Goal: Task Accomplishment & Management: Complete application form

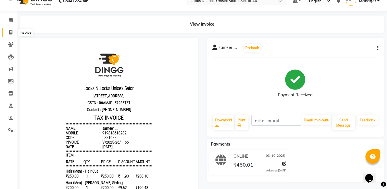
click at [9, 34] on icon at bounding box center [10, 32] width 3 height 4
select select "service"
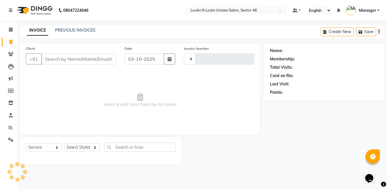
click at [90, 59] on input "Client" at bounding box center [78, 58] width 75 height 11
select select "3904"
type input "1167"
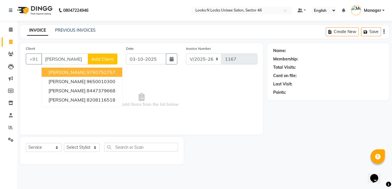
click at [87, 73] on ngb-highlight "9760752757" at bounding box center [101, 72] width 29 height 6
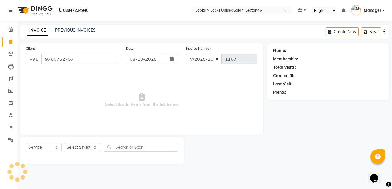
type input "9760752757"
click at [77, 146] on select "Select Stylist [PERSON_NAME] Aalam Sheikh [PERSON_NAME] [PERSON_NAME] [PERSON_N…" at bounding box center [82, 147] width 36 height 9
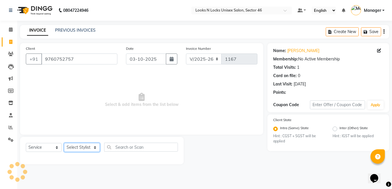
select select "69067"
click at [64, 143] on select "Select Stylist [PERSON_NAME] Aalam Sheikh [PERSON_NAME] [PERSON_NAME] [PERSON_N…" at bounding box center [82, 147] width 36 height 9
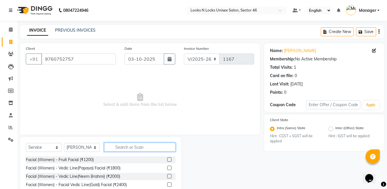
click at [133, 146] on input "text" at bounding box center [139, 146] width 71 height 9
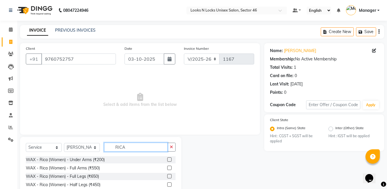
type input "RICA"
click at [167, 167] on label at bounding box center [169, 167] width 4 height 4
click at [167, 167] on input "checkbox" at bounding box center [169, 168] width 4 height 4
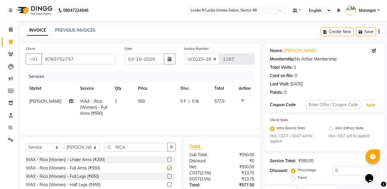
checkbox input "false"
click at [167, 177] on label at bounding box center [169, 176] width 4 height 4
click at [167, 177] on input "checkbox" at bounding box center [169, 176] width 4 height 4
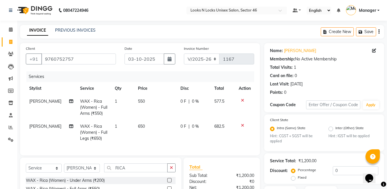
checkbox input "false"
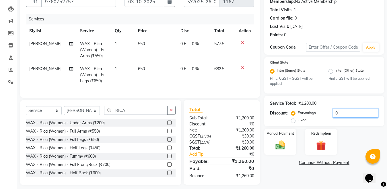
click at [344, 113] on input "0" at bounding box center [356, 112] width 46 height 9
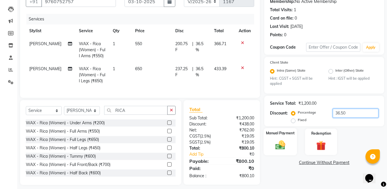
type input "36.50"
click at [281, 146] on img at bounding box center [280, 144] width 16 height 11
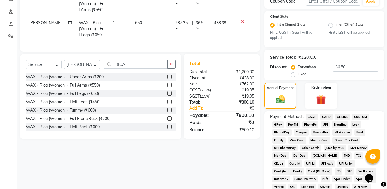
scroll to position [124, 0]
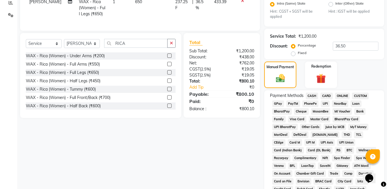
click at [340, 93] on span "ONLINE" at bounding box center [342, 95] width 15 height 7
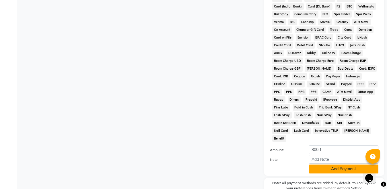
scroll to position [289, 0]
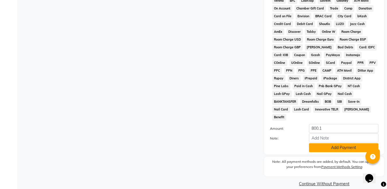
click at [340, 143] on button "Add Payment" at bounding box center [343, 147] width 69 height 9
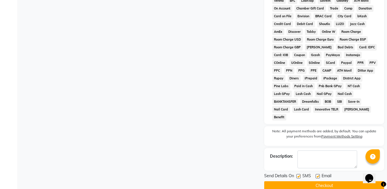
scroll to position [291, 0]
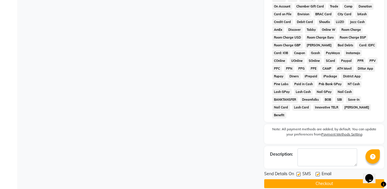
click at [297, 172] on label at bounding box center [298, 174] width 4 height 4
click at [297, 172] on input "checkbox" at bounding box center [298, 174] width 4 height 4
checkbox input "false"
click at [318, 172] on div at bounding box center [318, 175] width 4 height 6
click at [320, 179] on button "Checkout" at bounding box center [324, 183] width 120 height 9
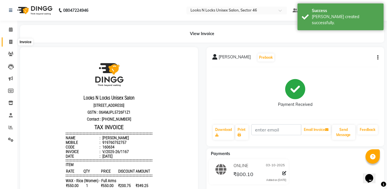
click at [11, 44] on icon at bounding box center [10, 42] width 3 height 4
select select "service"
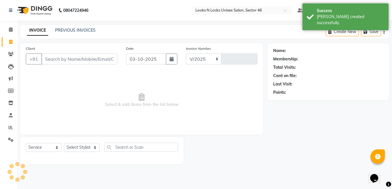
select select "3904"
type input "1168"
click at [79, 58] on input "Client" at bounding box center [79, 58] width 76 height 11
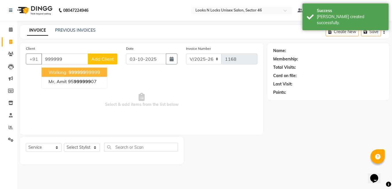
click at [79, 72] on span "999999" at bounding box center [77, 72] width 17 height 6
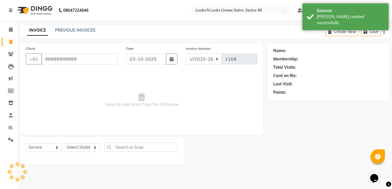
type input "99999999999"
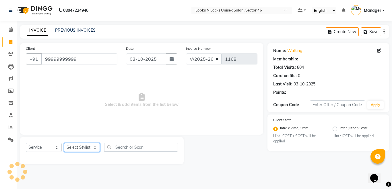
click at [83, 147] on select "Select Stylist [PERSON_NAME] Aalam Sheikh [PERSON_NAME] [PERSON_NAME] [PERSON_N…" at bounding box center [82, 147] width 36 height 9
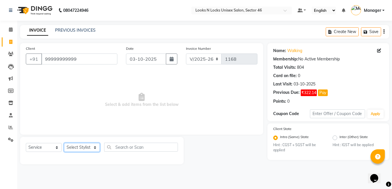
select select "58125"
click at [64, 143] on select "Select Stylist [PERSON_NAME] Aalam Sheikh [PERSON_NAME] [PERSON_NAME] [PERSON_N…" at bounding box center [82, 147] width 36 height 9
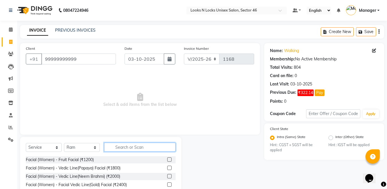
click at [140, 146] on input "text" at bounding box center [139, 146] width 71 height 9
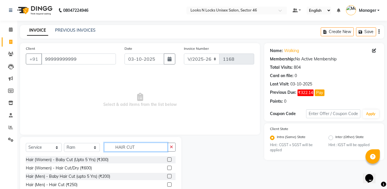
type input "HAIR CUT"
click at [168, 185] on label at bounding box center [169, 184] width 4 height 4
click at [168, 185] on input "checkbox" at bounding box center [169, 185] width 4 height 4
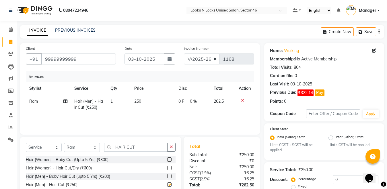
checkbox input "false"
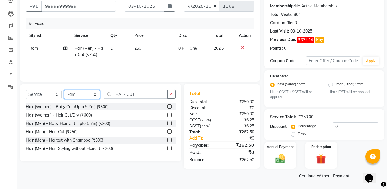
drag, startPoint x: 86, startPoint y: 94, endPoint x: 83, endPoint y: 90, distance: 4.3
click at [86, 94] on select "Select Stylist [PERSON_NAME] Aalam Sheikh [PERSON_NAME] [PERSON_NAME] [PERSON_N…" at bounding box center [82, 94] width 36 height 9
select select "69067"
click at [64, 90] on select "Select Stylist [PERSON_NAME] Aalam Sheikh [PERSON_NAME] [PERSON_NAME] [PERSON_N…" at bounding box center [82, 94] width 36 height 9
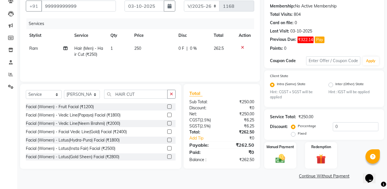
click at [167, 157] on label at bounding box center [169, 156] width 4 height 4
click at [167, 157] on input "checkbox" at bounding box center [169, 157] width 4 height 4
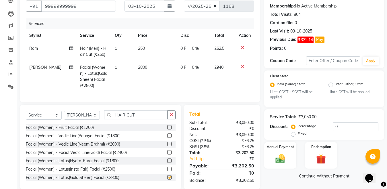
checkbox input "false"
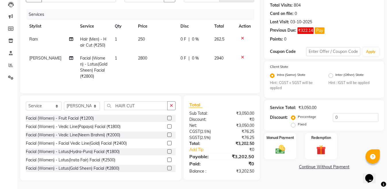
scroll to position [38, 0]
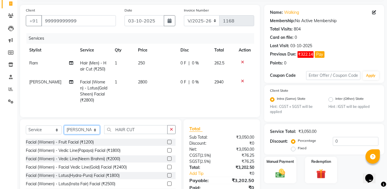
click at [79, 134] on select "Select Stylist [PERSON_NAME] Aalam Sheikh [PERSON_NAME] [PERSON_NAME] [PERSON_N…" at bounding box center [82, 129] width 36 height 9
click at [254, 140] on div "₹3,050.00" at bounding box center [240, 137] width 37 height 6
click at [342, 142] on input "0" at bounding box center [356, 141] width 46 height 9
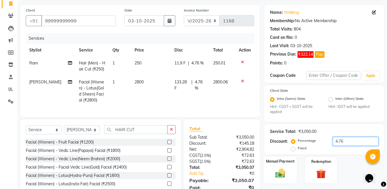
type input "4.76"
click at [281, 171] on img at bounding box center [280, 172] width 16 height 11
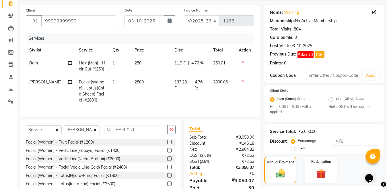
scroll to position [67, 0]
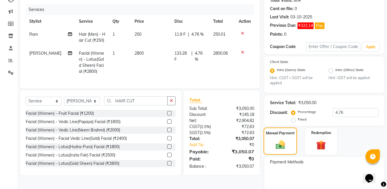
click at [282, 143] on img at bounding box center [280, 144] width 15 height 11
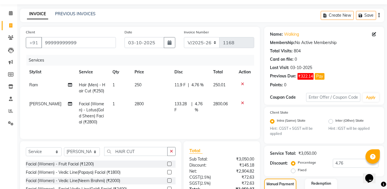
scroll to position [102, 0]
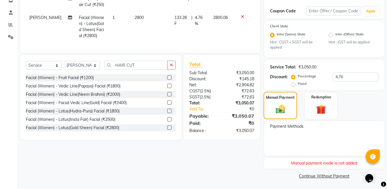
click at [279, 110] on img at bounding box center [280, 109] width 15 height 11
click at [288, 128] on span "Payment Methods" at bounding box center [287, 126] width 34 height 6
click at [280, 110] on img at bounding box center [280, 109] width 15 height 11
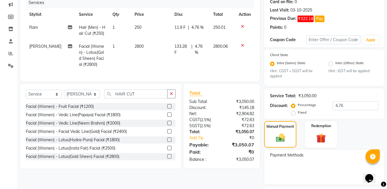
scroll to position [0, 0]
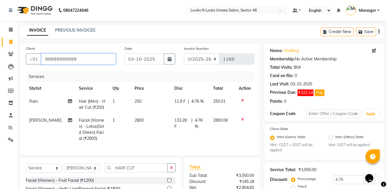
click at [93, 54] on input "99999999999" at bounding box center [78, 58] width 75 height 11
type input "999999999"
type input "0"
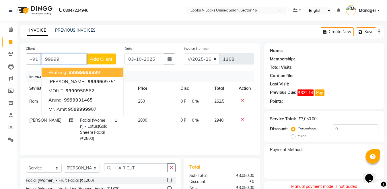
click at [80, 72] on span "99999" at bounding box center [76, 72] width 14 height 6
type input "99999999999"
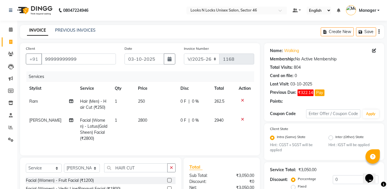
scroll to position [86, 0]
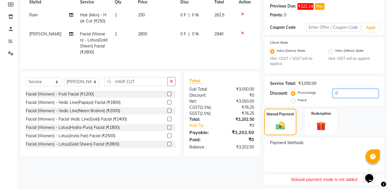
click at [348, 93] on input "0" at bounding box center [356, 93] width 46 height 9
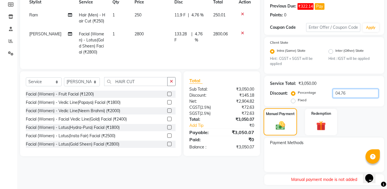
type input "04.76"
click at [280, 125] on img at bounding box center [280, 125] width 15 height 11
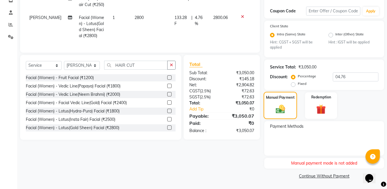
click at [281, 112] on img at bounding box center [280, 109] width 15 height 11
click at [280, 108] on img at bounding box center [280, 109] width 15 height 11
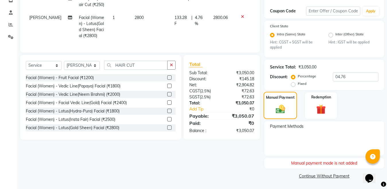
click at [280, 108] on img at bounding box center [280, 109] width 15 height 11
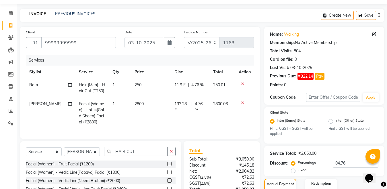
scroll to position [0, 0]
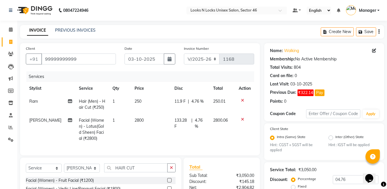
click at [43, 28] on link "INVOICE" at bounding box center [37, 30] width 21 height 10
click at [40, 31] on link "INVOICE" at bounding box center [37, 30] width 21 height 10
click at [83, 27] on div "INVOICE PREVIOUS INVOICES Create New Save" at bounding box center [202, 31] width 364 height 13
click at [82, 31] on link "PREVIOUS INVOICES" at bounding box center [75, 30] width 40 height 5
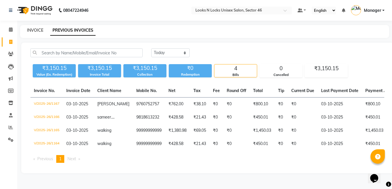
click at [36, 30] on link "INVOICE" at bounding box center [35, 30] width 16 height 5
select select "service"
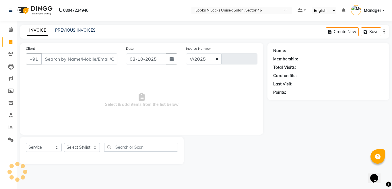
select select "3904"
type input "1168"
click at [85, 57] on input "Client" at bounding box center [79, 58] width 76 height 11
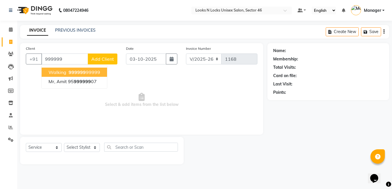
click at [56, 72] on span "walking" at bounding box center [58, 72] width 18 height 6
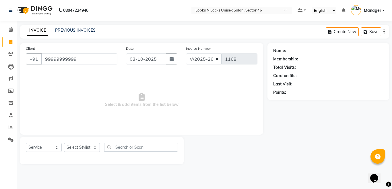
type input "99999999999"
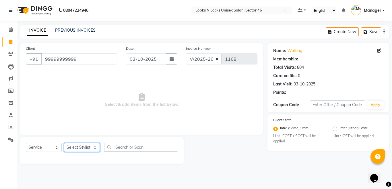
click at [71, 146] on select "Select Stylist [PERSON_NAME] Aalam Sheikh [PERSON_NAME] [PERSON_NAME] [PERSON_N…" at bounding box center [82, 147] width 36 height 9
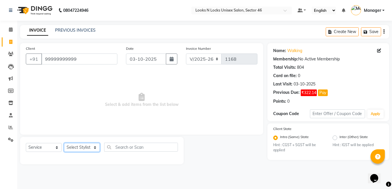
select select "58125"
click at [64, 143] on select "Select Stylist [PERSON_NAME] Aalam Sheikh [PERSON_NAME] [PERSON_NAME] [PERSON_N…" at bounding box center [82, 147] width 36 height 9
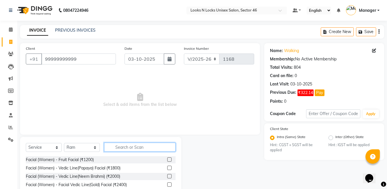
click at [125, 144] on input "text" at bounding box center [139, 146] width 71 height 9
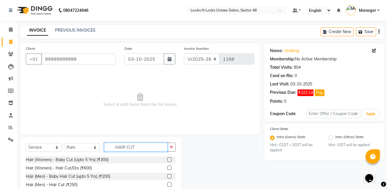
type input "HAIR CUT"
click at [169, 185] on label at bounding box center [169, 184] width 4 height 4
click at [169, 185] on input "checkbox" at bounding box center [169, 185] width 4 height 4
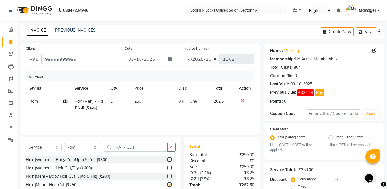
checkbox input "false"
click at [147, 146] on input "HAIR CUT" at bounding box center [135, 146] width 63 height 9
click at [86, 148] on select "Select Stylist [PERSON_NAME] Aalam Sheikh [PERSON_NAME] [PERSON_NAME] [PERSON_N…" at bounding box center [82, 147] width 36 height 9
select select "69067"
click at [64, 143] on select "Select Stylist [PERSON_NAME] Aalam Sheikh [PERSON_NAME] [PERSON_NAME] [PERSON_N…" at bounding box center [82, 147] width 36 height 9
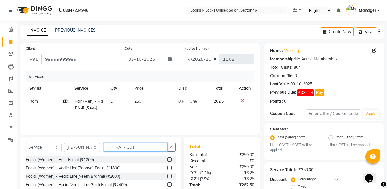
click at [144, 145] on input "HAIR CUT" at bounding box center [135, 146] width 63 height 9
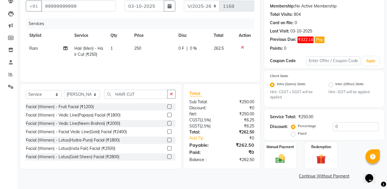
click at [167, 156] on label at bounding box center [169, 156] width 4 height 4
click at [167, 156] on input "checkbox" at bounding box center [169, 157] width 4 height 4
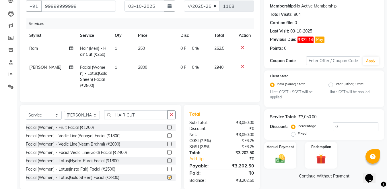
checkbox input "false"
click at [347, 122] on input "0" at bounding box center [356, 126] width 46 height 9
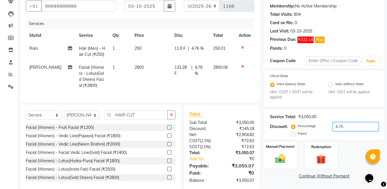
type input "4.76"
click at [282, 160] on img at bounding box center [280, 158] width 16 height 11
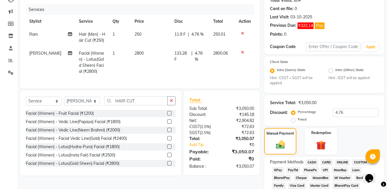
scroll to position [153, 0]
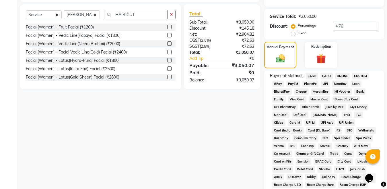
click at [343, 76] on span "ONLINE" at bounding box center [342, 76] width 15 height 7
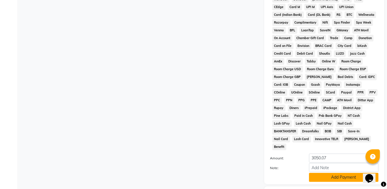
scroll to position [298, 0]
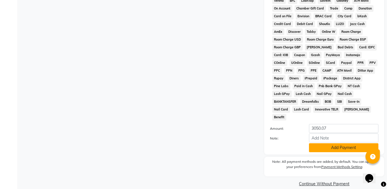
click at [323, 143] on button "Add Payment" at bounding box center [343, 147] width 69 height 9
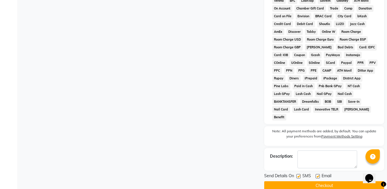
scroll to position [300, 0]
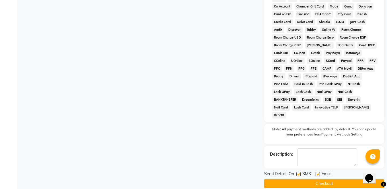
click at [327, 179] on button "Checkout" at bounding box center [324, 183] width 120 height 9
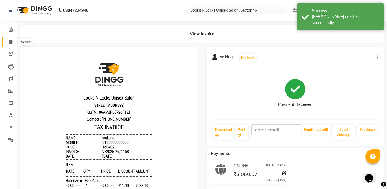
click at [10, 41] on icon at bounding box center [10, 42] width 3 height 4
select select "service"
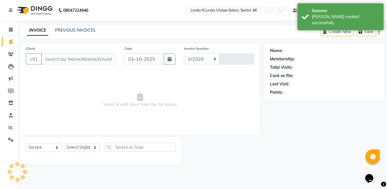
select select "3904"
type input "1169"
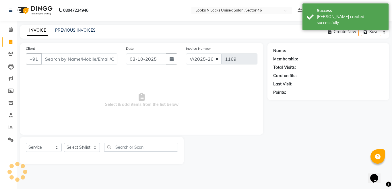
click at [72, 60] on input "Client" at bounding box center [79, 58] width 76 height 11
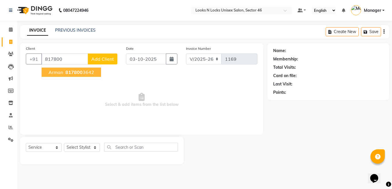
click at [63, 73] on span "Arman" at bounding box center [56, 72] width 15 height 6
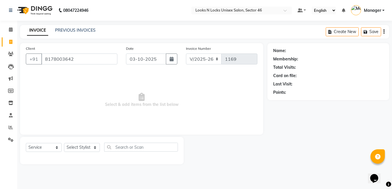
type input "8178003642"
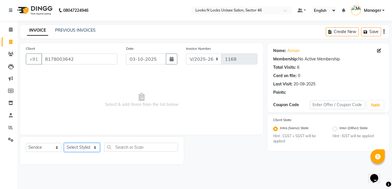
click at [80, 146] on select "Select Stylist [PERSON_NAME] Aalam Sheikh [PERSON_NAME] [PERSON_NAME] [PERSON_N…" at bounding box center [82, 147] width 36 height 9
select select "70289"
click at [64, 143] on select "Select Stylist [PERSON_NAME] Aalam Sheikh [PERSON_NAME] [PERSON_NAME] [PERSON_N…" at bounding box center [82, 147] width 36 height 9
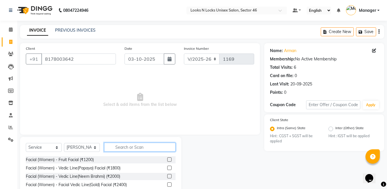
click at [126, 149] on input "text" at bounding box center [139, 146] width 71 height 9
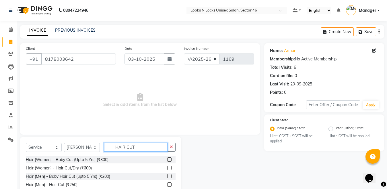
type input "HAIR CUT"
click at [169, 183] on label at bounding box center [169, 184] width 4 height 4
click at [169, 183] on input "checkbox" at bounding box center [169, 185] width 4 height 4
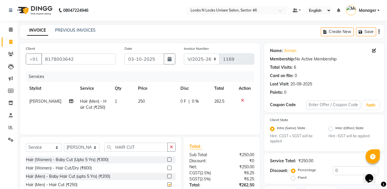
checkbox input "false"
click at [147, 149] on input "HAIR CUT" at bounding box center [135, 146] width 63 height 9
type input "H"
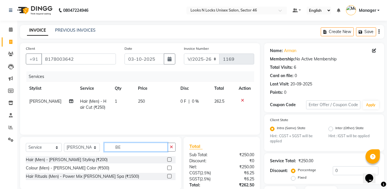
type input "BE"
click at [168, 160] on label at bounding box center [169, 159] width 4 height 4
click at [168, 160] on input "checkbox" at bounding box center [169, 160] width 4 height 4
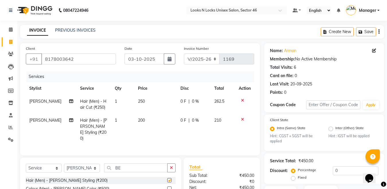
checkbox input "false"
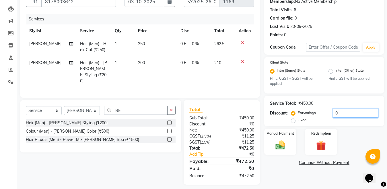
click at [346, 113] on input "0" at bounding box center [356, 112] width 46 height 9
type input "1"
type input "4.76"
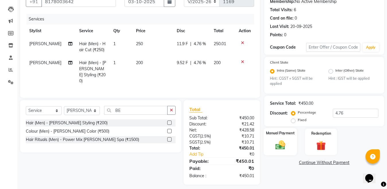
click at [282, 146] on img at bounding box center [280, 144] width 16 height 11
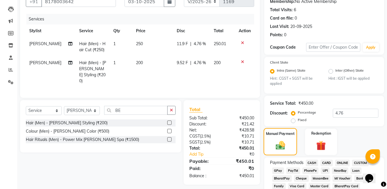
scroll to position [115, 0]
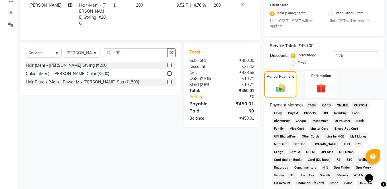
click at [344, 105] on span "ONLINE" at bounding box center [342, 105] width 15 height 7
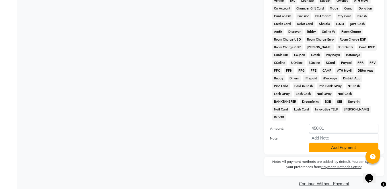
click at [336, 143] on button "Add Payment" at bounding box center [343, 147] width 69 height 9
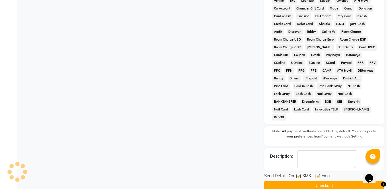
scroll to position [291, 0]
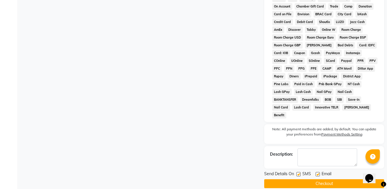
click at [313, 179] on button "Checkout" at bounding box center [324, 183] width 120 height 9
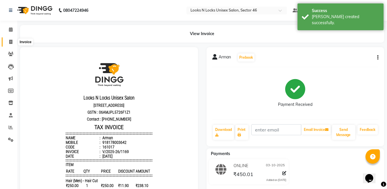
click at [10, 41] on icon at bounding box center [10, 42] width 3 height 4
select select "service"
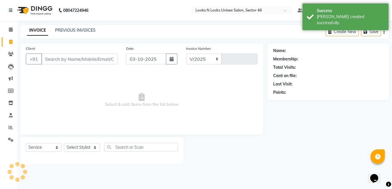
select select "3904"
type input "1170"
click at [94, 58] on input "Client" at bounding box center [79, 58] width 76 height 11
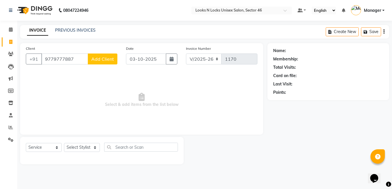
click at [52, 57] on input "9779777887" at bounding box center [64, 58] width 47 height 11
click at [54, 58] on input "9779777887" at bounding box center [64, 58] width 47 height 11
type input "9119777887"
click at [105, 62] on button "Add Client" at bounding box center [103, 58] width 30 height 11
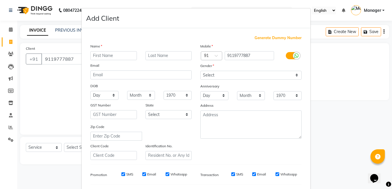
click at [121, 54] on input "text" at bounding box center [113, 55] width 46 height 9
type input "a"
type input "[PERSON_NAME]"
click at [225, 77] on select "Select [DEMOGRAPHIC_DATA] [DEMOGRAPHIC_DATA] Other Prefer Not To Say" at bounding box center [250, 75] width 101 height 9
select select "[DEMOGRAPHIC_DATA]"
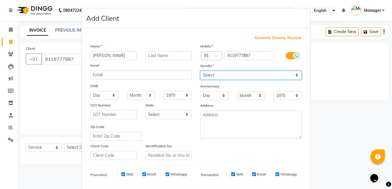
click at [200, 71] on select "Select [DEMOGRAPHIC_DATA] [DEMOGRAPHIC_DATA] Other Prefer Not To Say" at bounding box center [250, 75] width 101 height 9
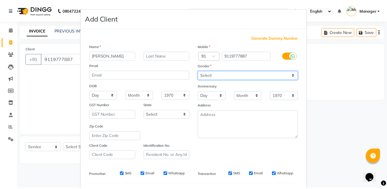
scroll to position [76, 0]
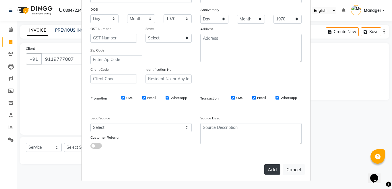
click at [271, 169] on button "Add" at bounding box center [272, 169] width 16 height 10
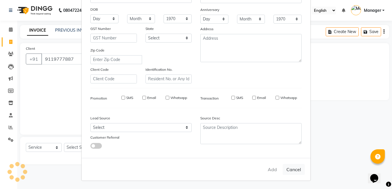
select select
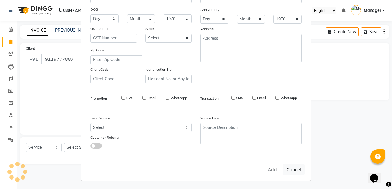
select select
checkbox input "false"
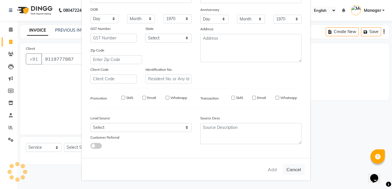
checkbox input "false"
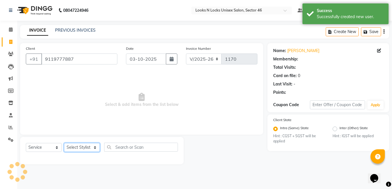
click at [74, 146] on select "Select Stylist [PERSON_NAME] Aalam Sheikh [PERSON_NAME] [PERSON_NAME] [PERSON_N…" at bounding box center [82, 147] width 36 height 9
select select "69067"
click at [64, 143] on select "Select Stylist [PERSON_NAME] Aalam Sheikh [PERSON_NAME] [PERSON_NAME] [PERSON_N…" at bounding box center [82, 147] width 36 height 9
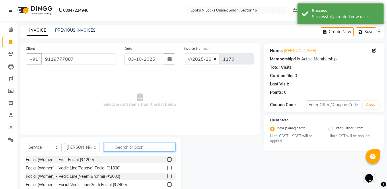
click at [142, 144] on input "text" at bounding box center [139, 146] width 71 height 9
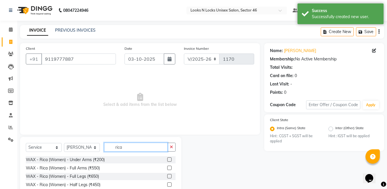
type input "rica"
click at [167, 168] on label at bounding box center [169, 167] width 4 height 4
click at [167, 168] on input "checkbox" at bounding box center [169, 168] width 4 height 4
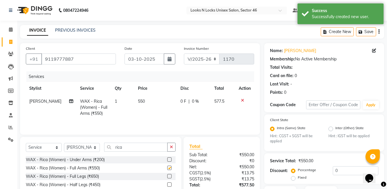
checkbox input "false"
click at [138, 149] on input "rica" at bounding box center [135, 146] width 63 height 9
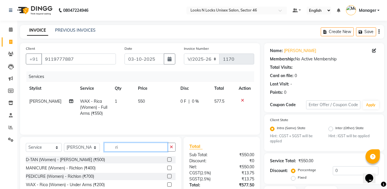
type input "r"
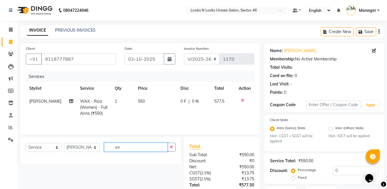
type input "e"
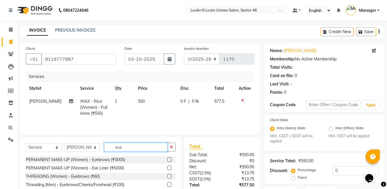
type input "eye"
click at [169, 175] on label at bounding box center [169, 176] width 4 height 4
click at [169, 175] on input "checkbox" at bounding box center [169, 176] width 4 height 4
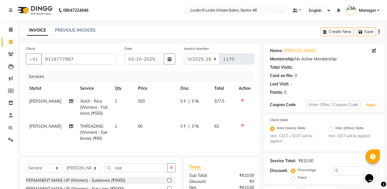
checkbox input "false"
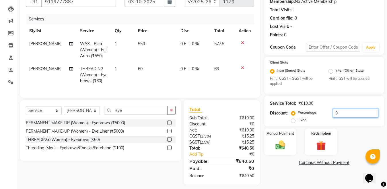
click at [350, 110] on input "0" at bounding box center [356, 112] width 46 height 9
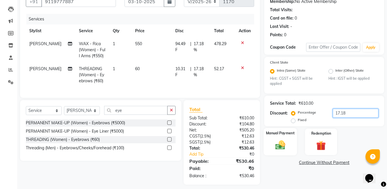
type input "17.18"
click at [277, 144] on img at bounding box center [280, 144] width 16 height 11
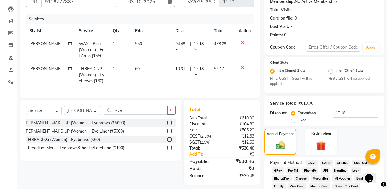
click at [337, 161] on span "ONLINE" at bounding box center [342, 162] width 15 height 7
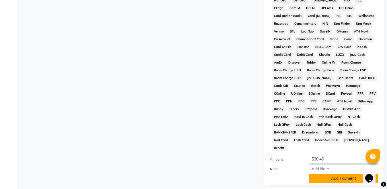
click at [338, 174] on button "Add Payment" at bounding box center [343, 178] width 69 height 9
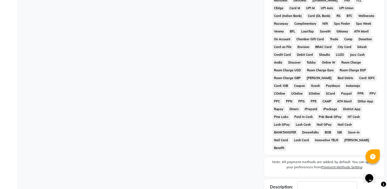
scroll to position [291, 0]
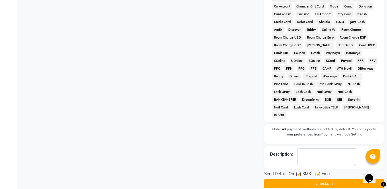
click at [330, 179] on button "Checkout" at bounding box center [324, 183] width 120 height 9
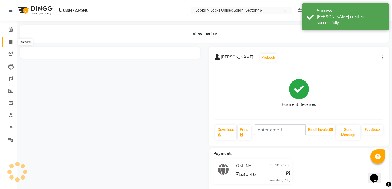
click at [11, 42] on icon at bounding box center [10, 42] width 3 height 4
select select "service"
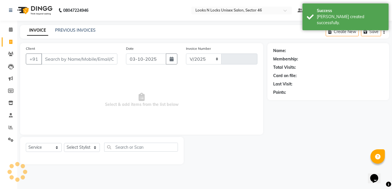
select select "3904"
type input "1171"
click at [95, 59] on input "Client" at bounding box center [79, 58] width 76 height 11
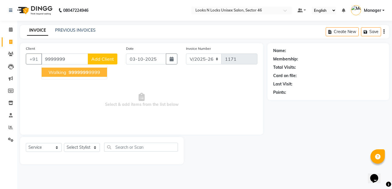
click at [78, 73] on span "9999999" at bounding box center [79, 72] width 20 height 6
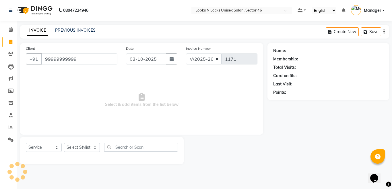
type input "99999999999"
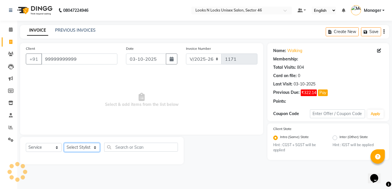
click at [72, 148] on select "Select Stylist [PERSON_NAME] Aalam Sheikh [PERSON_NAME] [PERSON_NAME] [PERSON_N…" at bounding box center [82, 147] width 36 height 9
select select "27638"
click at [64, 143] on select "Select Stylist [PERSON_NAME] Aalam Sheikh [PERSON_NAME] [PERSON_NAME] [PERSON_N…" at bounding box center [82, 147] width 36 height 9
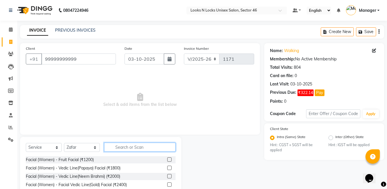
click at [138, 144] on input "text" at bounding box center [139, 146] width 71 height 9
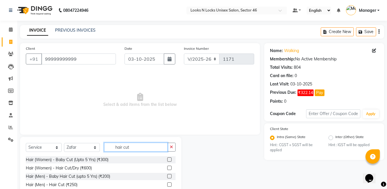
type input "hair cut"
click at [170, 186] on label at bounding box center [169, 184] width 4 height 4
click at [170, 186] on input "checkbox" at bounding box center [169, 185] width 4 height 4
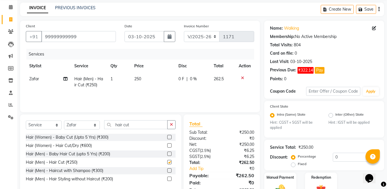
checkbox input "false"
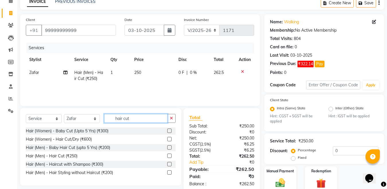
click at [142, 119] on input "hair cut" at bounding box center [135, 118] width 63 height 9
type input "h"
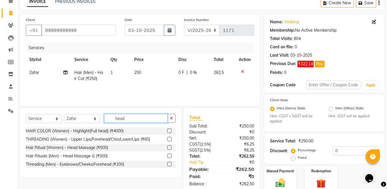
type input "head"
click at [170, 156] on label at bounding box center [169, 155] width 4 height 4
click at [170, 156] on input "checkbox" at bounding box center [169, 156] width 4 height 4
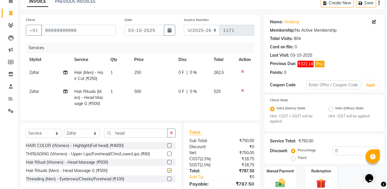
checkbox input "false"
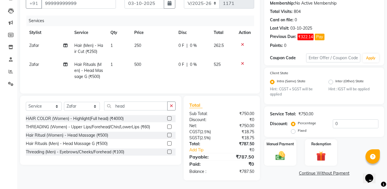
click at [154, 61] on td "500" at bounding box center [153, 70] width 44 height 25
select select "27638"
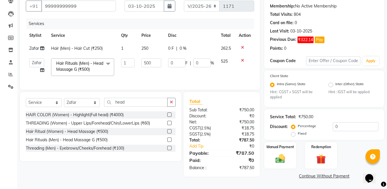
scroll to position [54, 0]
click at [154, 61] on input "500" at bounding box center [151, 62] width 20 height 9
type input "5"
type input "350"
click at [341, 126] on input "0" at bounding box center [356, 126] width 46 height 9
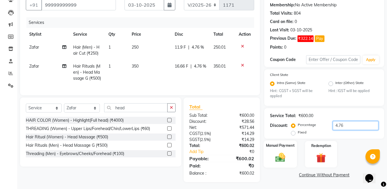
type input "4.76"
click at [280, 158] on img at bounding box center [280, 157] width 16 height 11
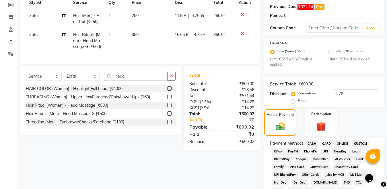
scroll to position [147, 0]
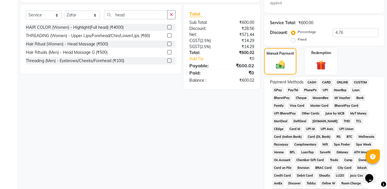
click at [327, 82] on span "CARD" at bounding box center [327, 82] width 12 height 7
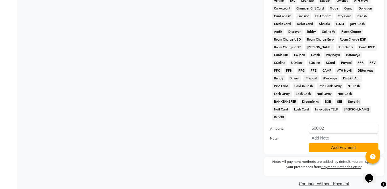
click at [355, 143] on button "Add Payment" at bounding box center [343, 147] width 69 height 9
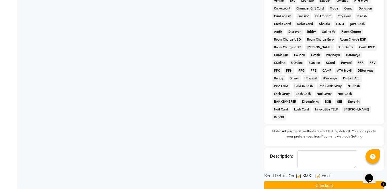
scroll to position [300, 0]
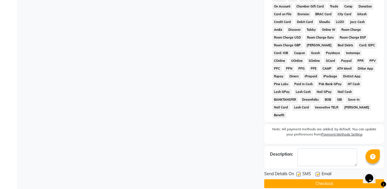
click at [329, 179] on button "Checkout" at bounding box center [324, 183] width 120 height 9
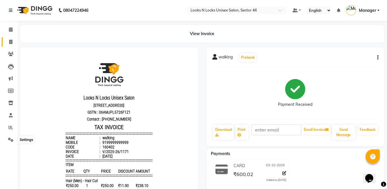
scroll to position [96, 0]
